Goal: Complete application form: Complete application form

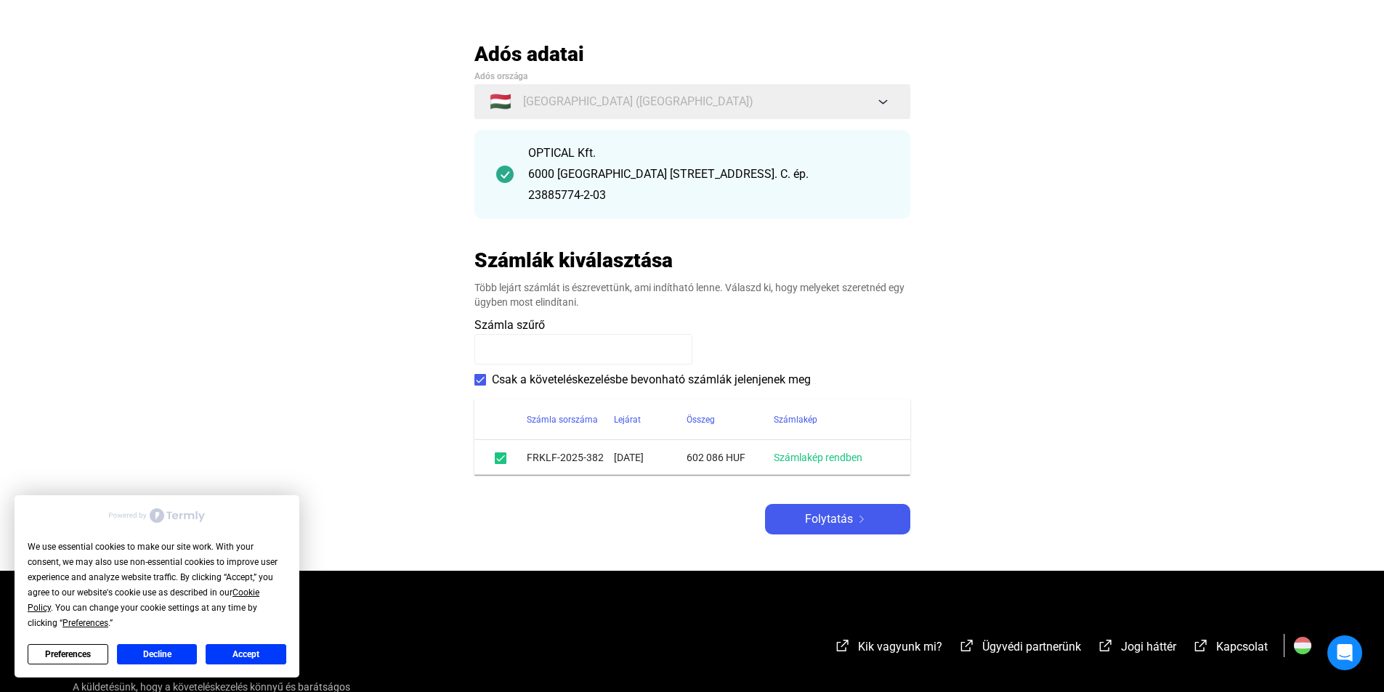
scroll to position [145, 0]
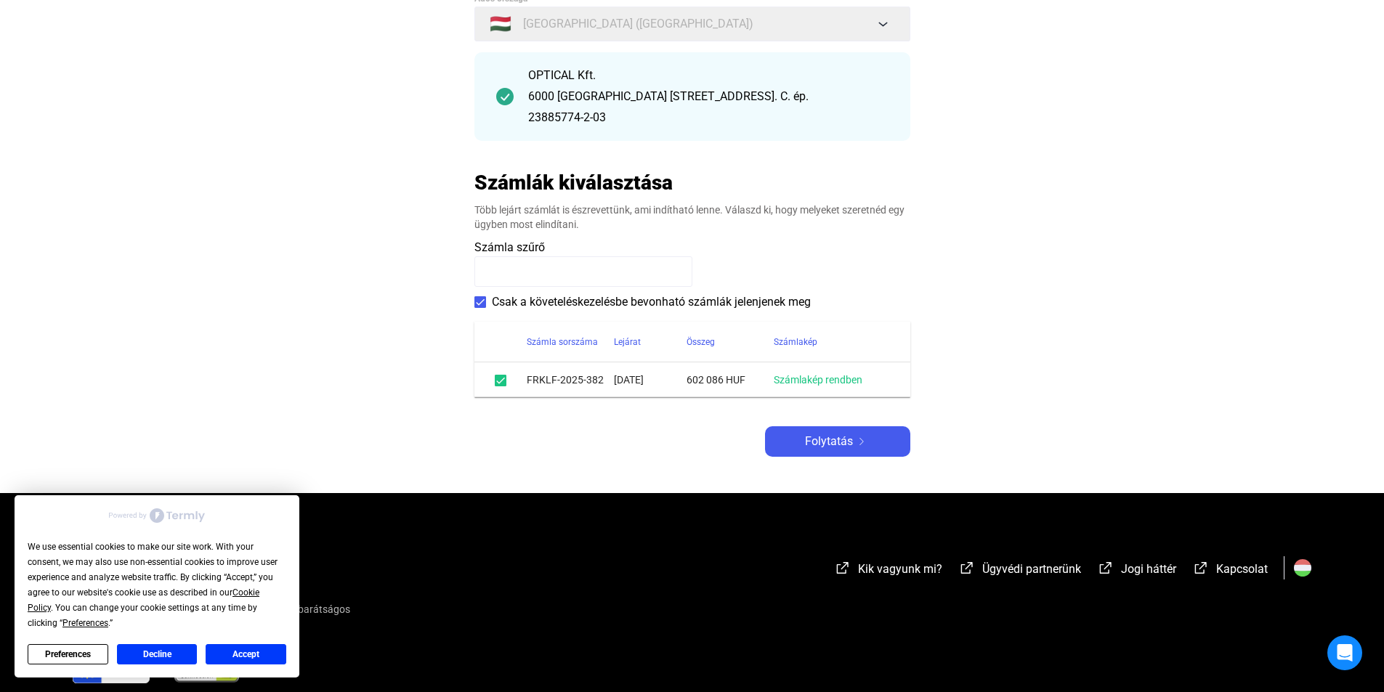
click at [477, 302] on span at bounding box center [480, 302] width 12 height 12
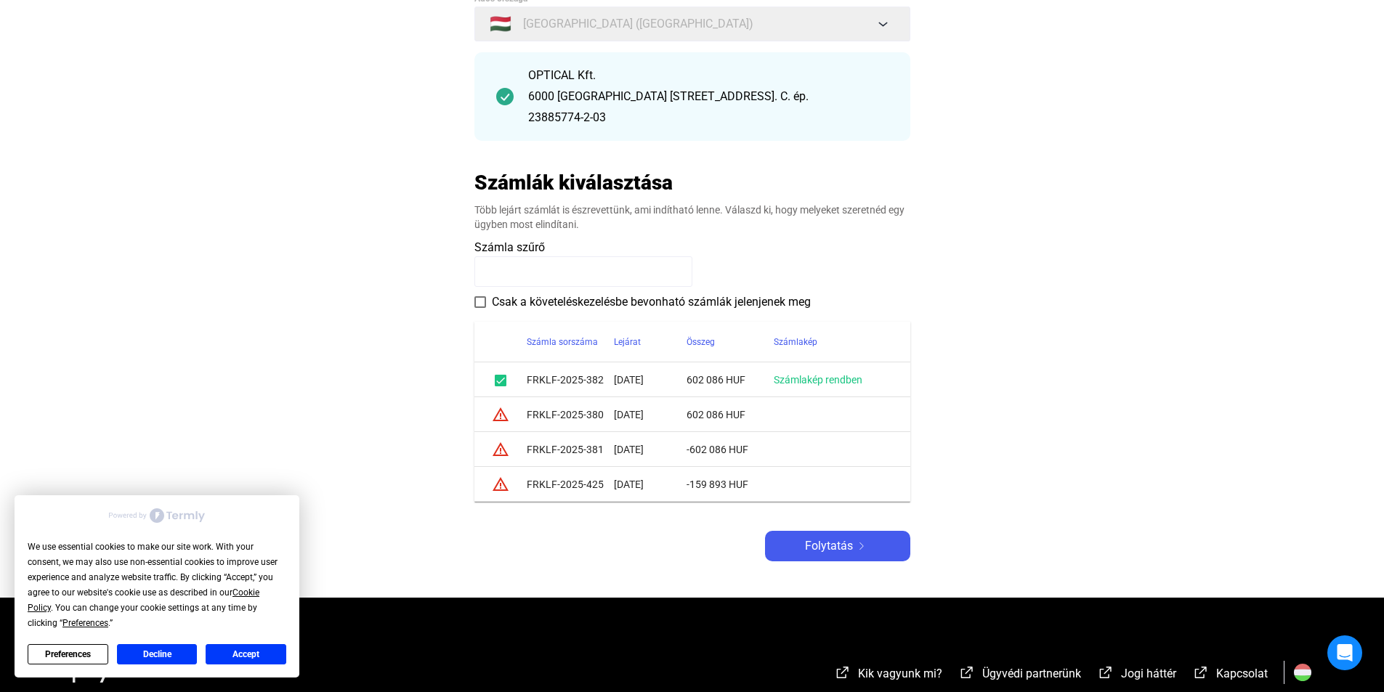
click at [477, 302] on span at bounding box center [480, 302] width 12 height 12
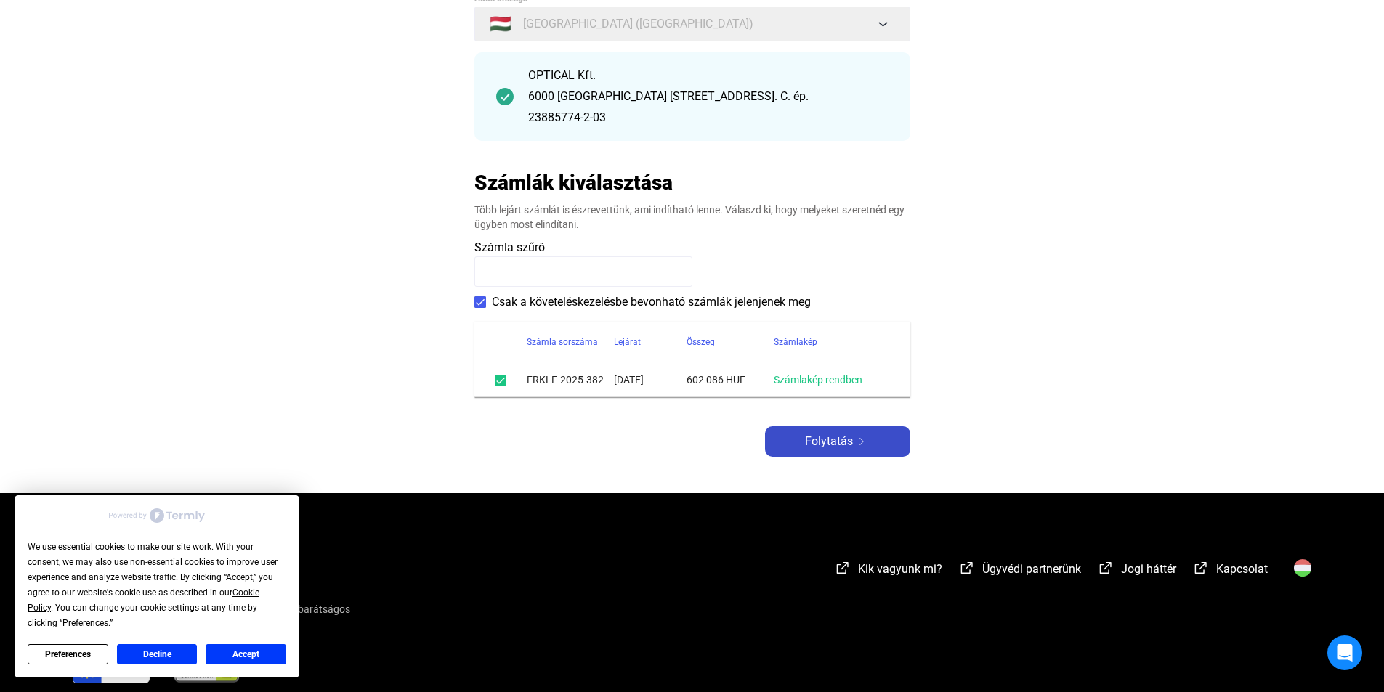
click at [833, 432] on button "Folytatás" at bounding box center [837, 441] width 145 height 31
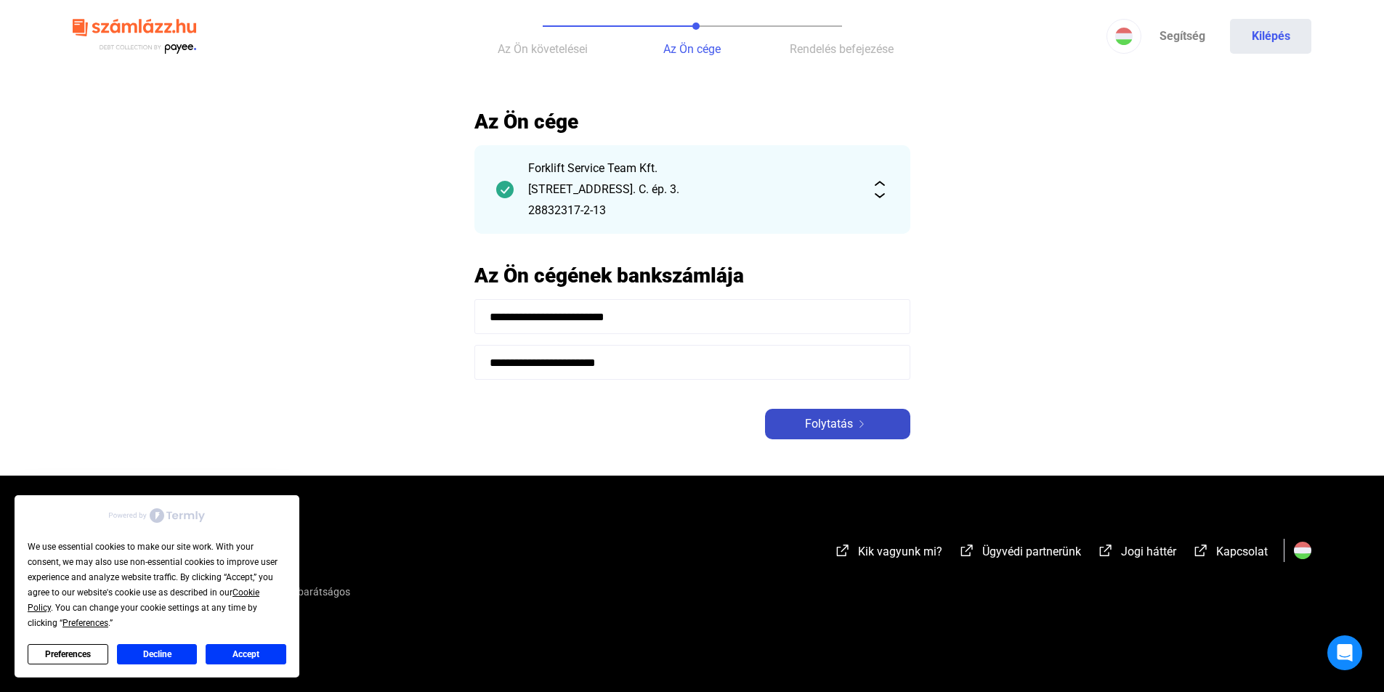
click at [847, 424] on span "Folytatás" at bounding box center [829, 424] width 48 height 17
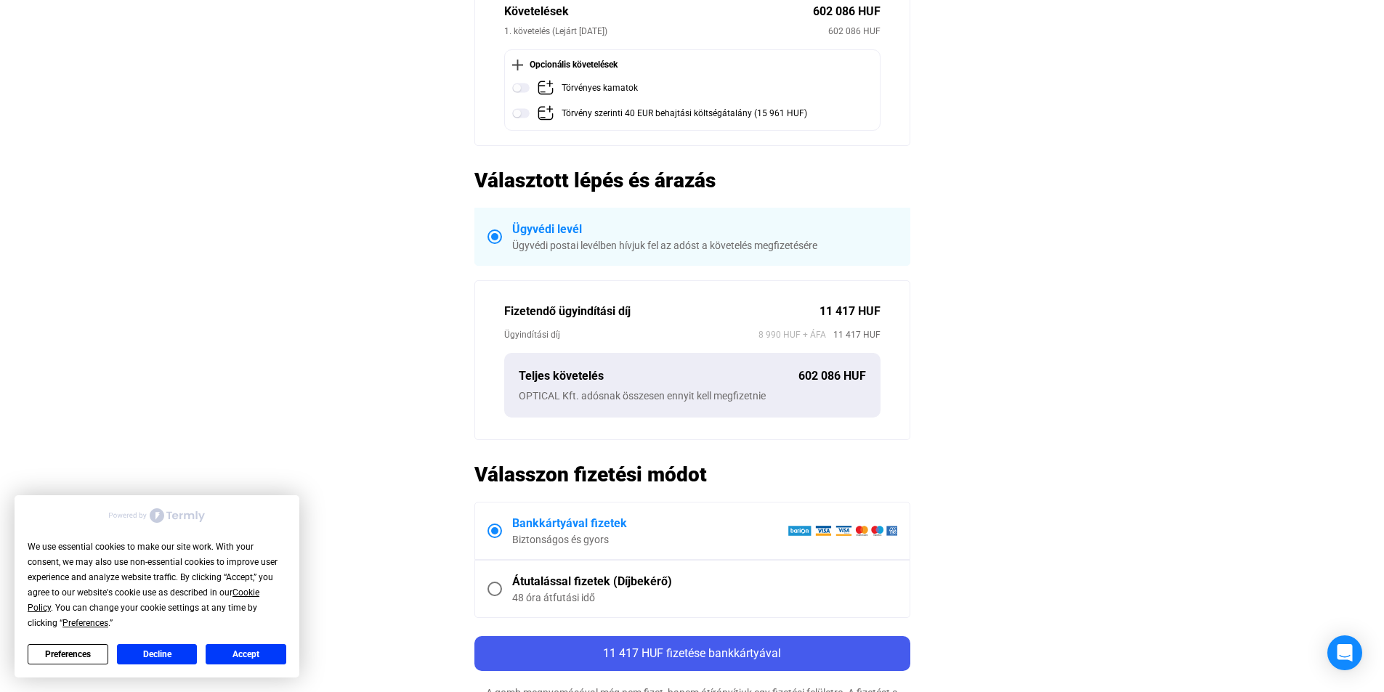
scroll to position [291, 0]
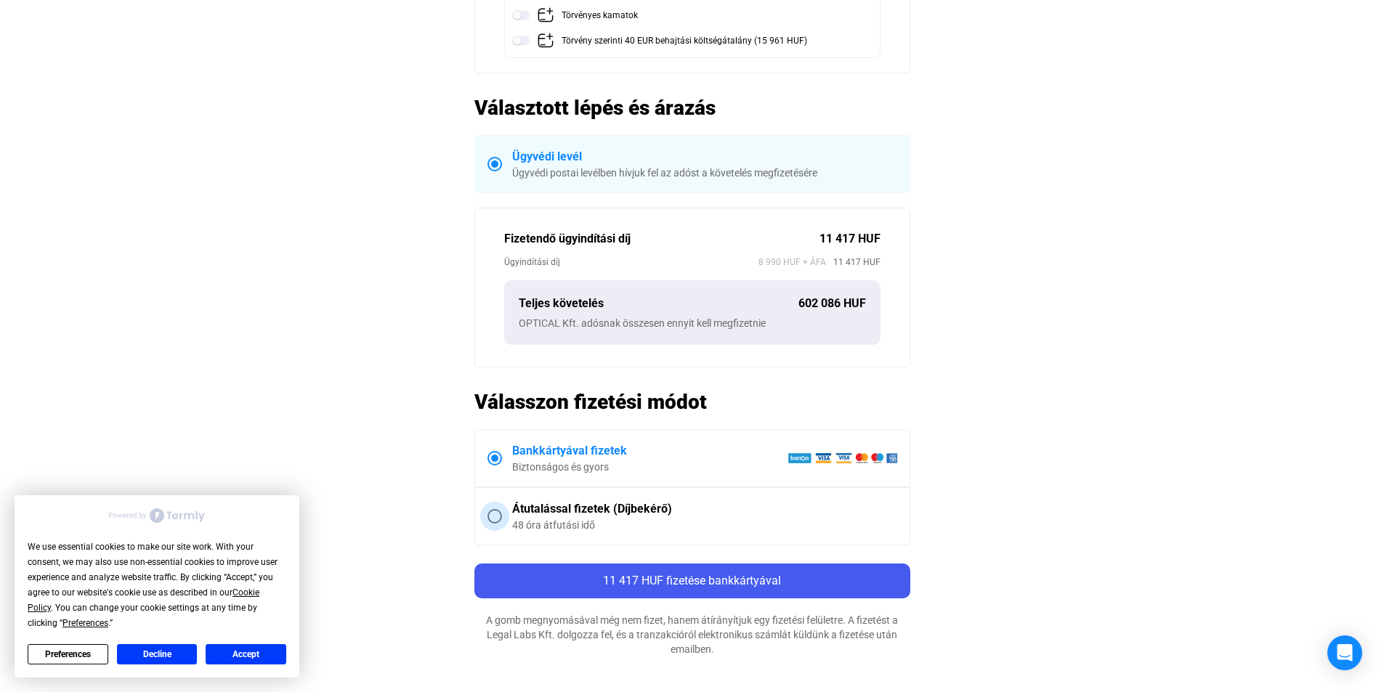
click at [493, 514] on span at bounding box center [494, 516] width 15 height 15
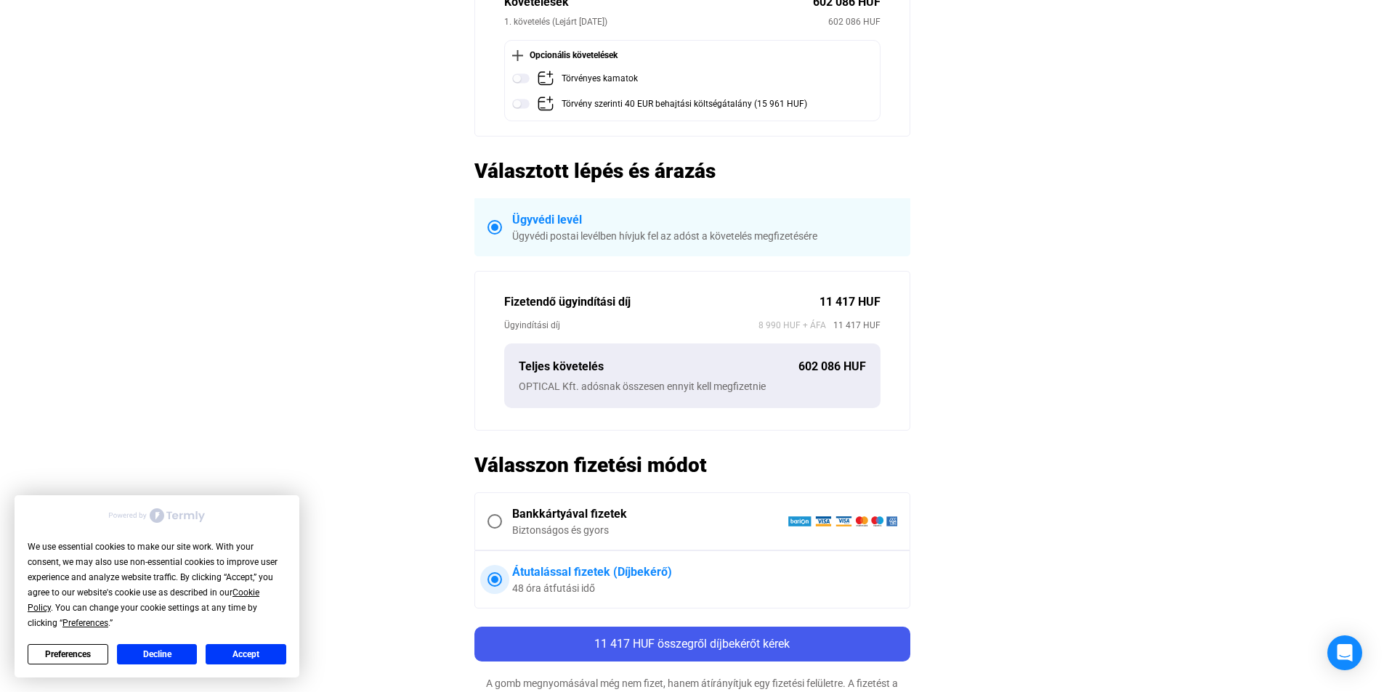
scroll to position [436, 0]
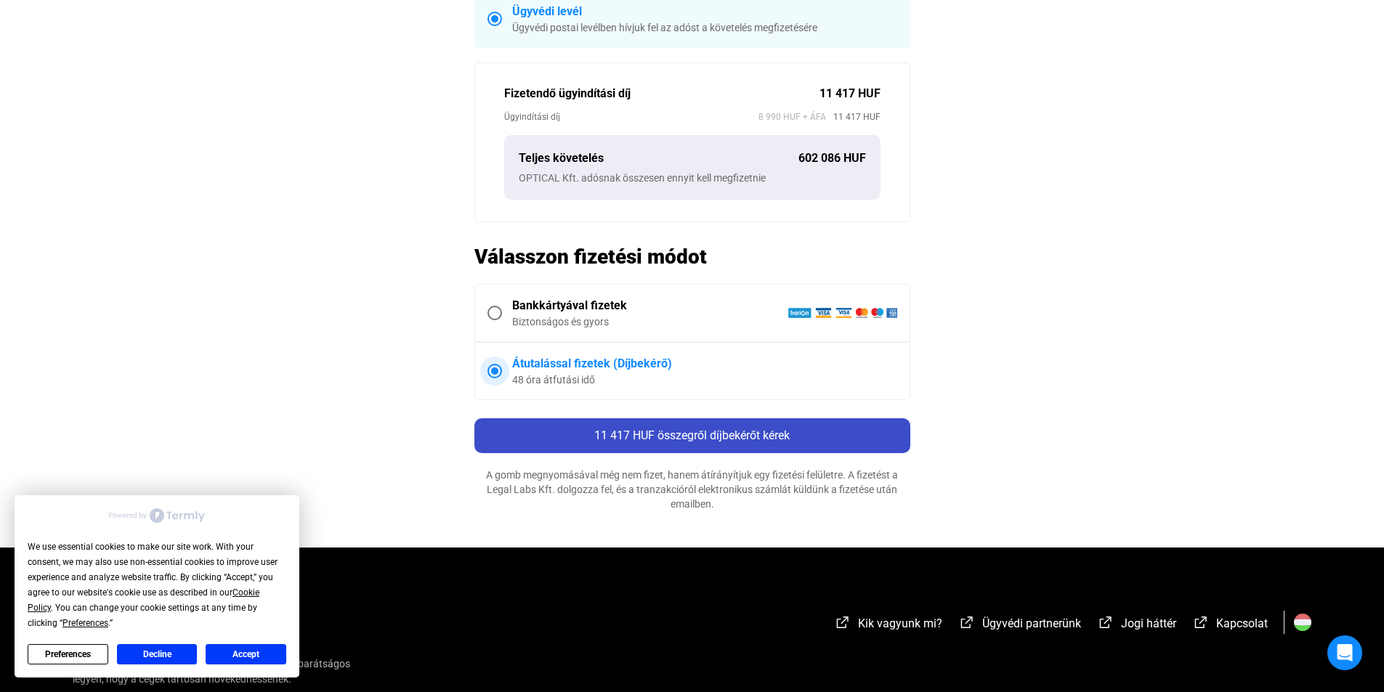
click at [719, 435] on span "11 417 HUF összegről díjbekérőt kérek" at bounding box center [691, 436] width 195 height 14
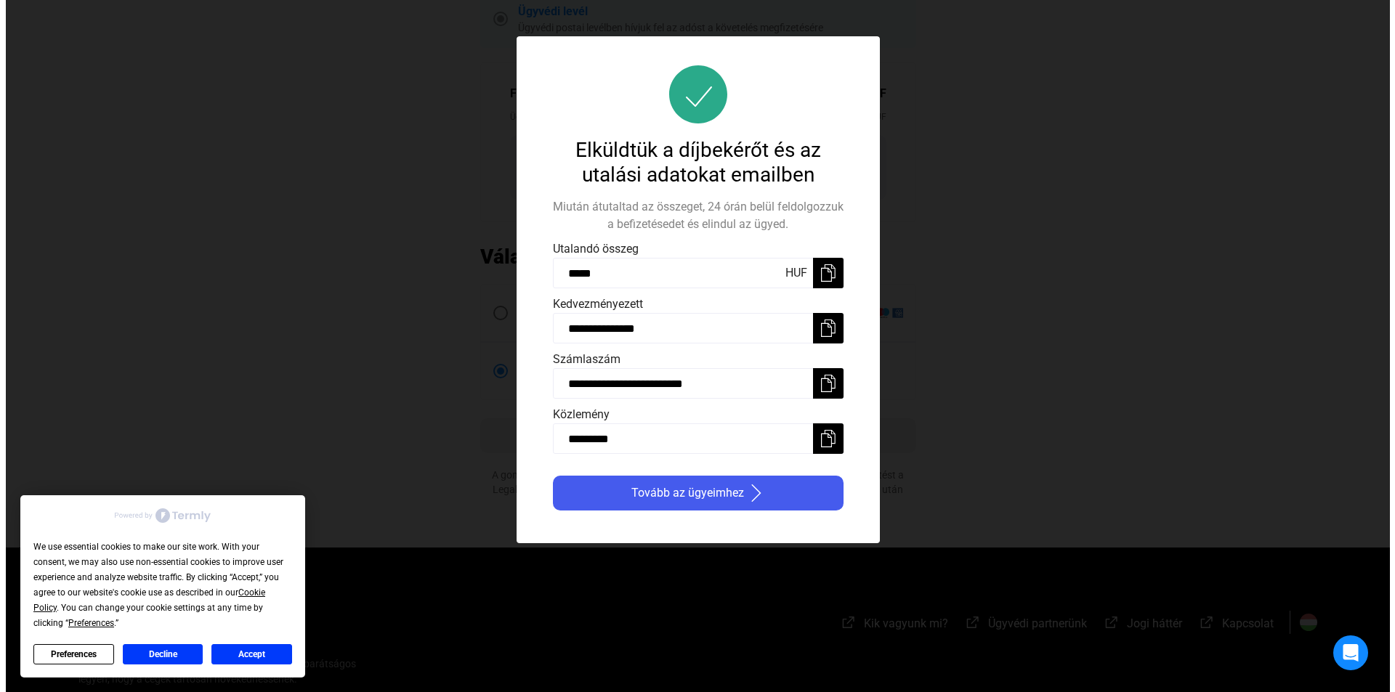
scroll to position [0, 0]
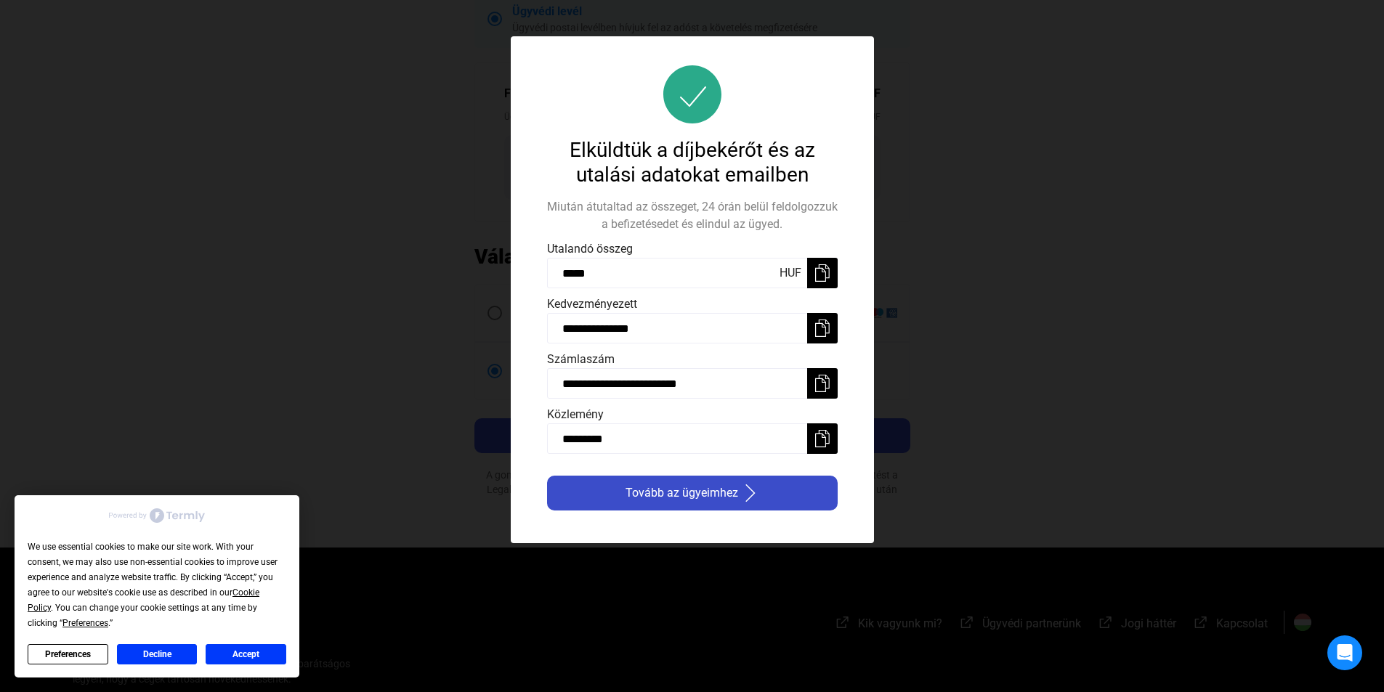
click at [708, 492] on span "Tovább az ügyeimhez" at bounding box center [681, 493] width 113 height 17
